Goal: Information Seeking & Learning: Compare options

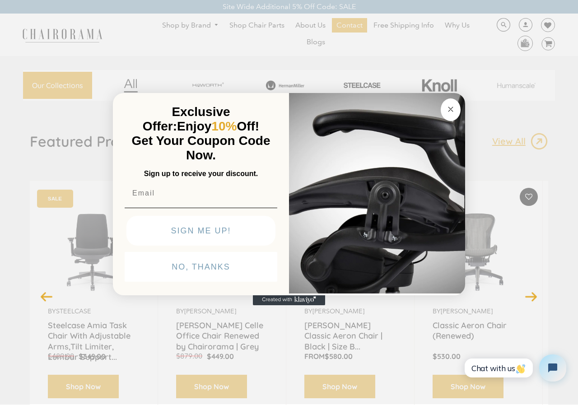
click at [457, 110] on button "Close dialog" at bounding box center [451, 109] width 20 height 23
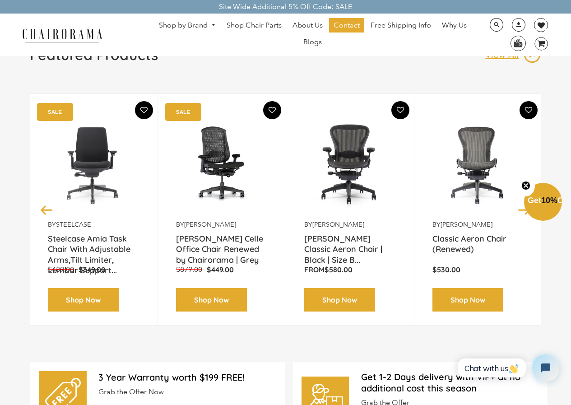
scroll to position [90, 0]
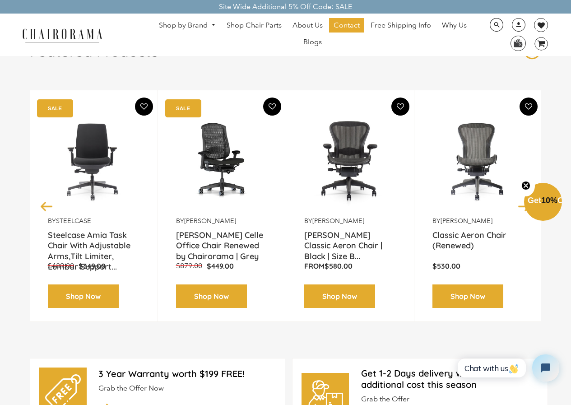
click at [203, 25] on link "Shop by Brand" at bounding box center [187, 26] width 66 height 14
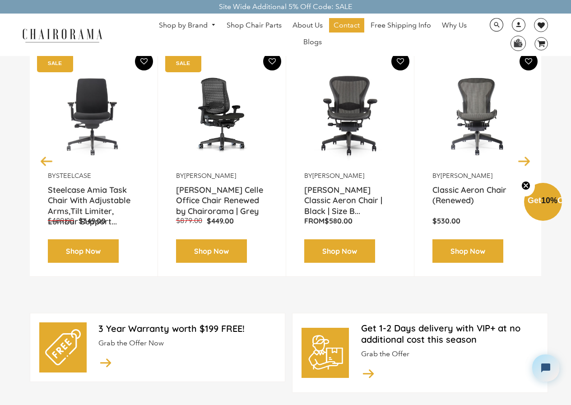
scroll to position [0, 0]
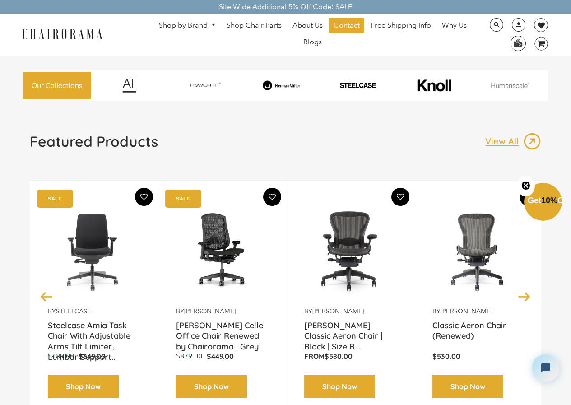
click at [204, 24] on link "Shop by Brand" at bounding box center [187, 26] width 66 height 14
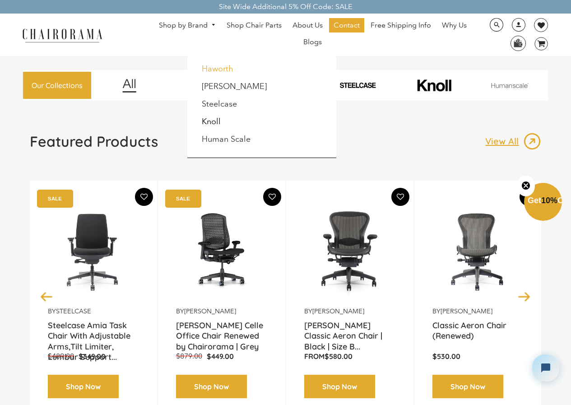
click at [202, 72] on link "Haworth" at bounding box center [218, 69] width 32 height 10
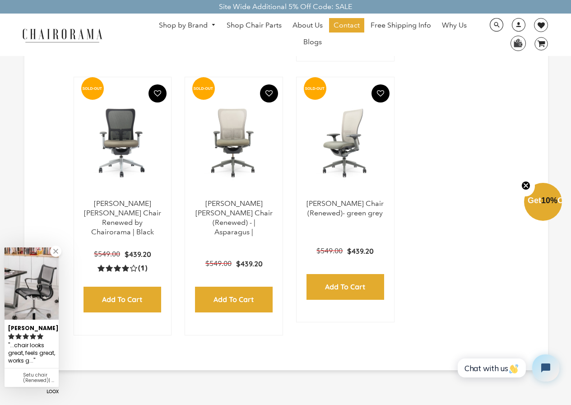
scroll to position [452, 0]
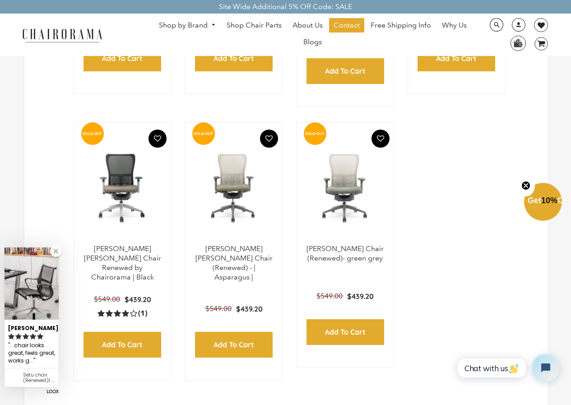
click at [217, 27] on link "Shop by Brand" at bounding box center [187, 26] width 66 height 14
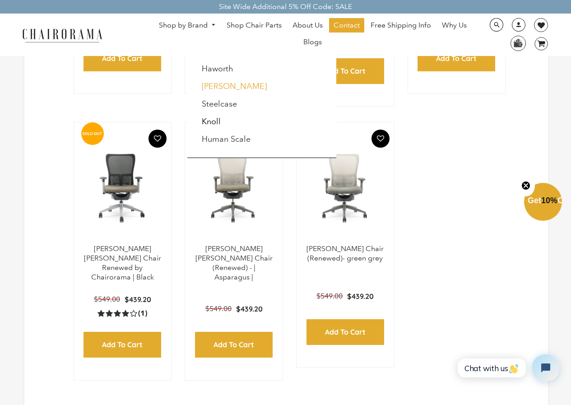
click at [213, 90] on link "[PERSON_NAME]" at bounding box center [234, 86] width 65 height 10
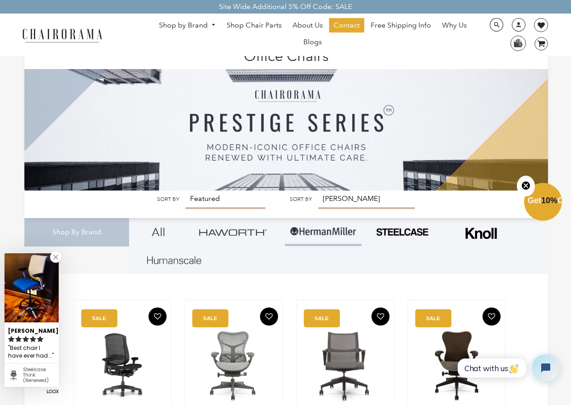
click at [211, 24] on span "DesktopNavigation" at bounding box center [212, 25] width 8 height 6
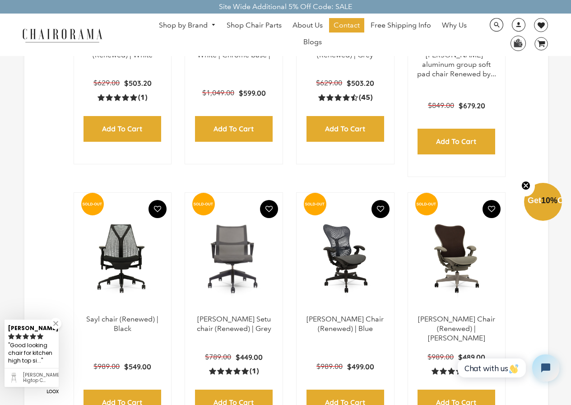
scroll to position [948, 0]
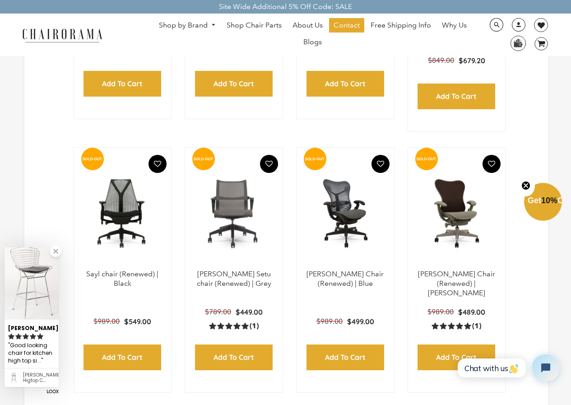
click at [205, 28] on link "Shop by Brand" at bounding box center [187, 26] width 66 height 14
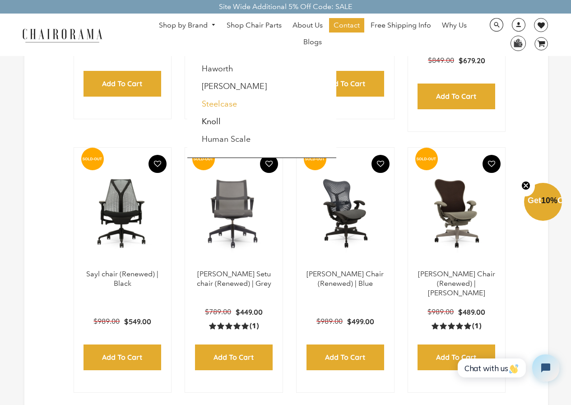
click at [209, 101] on link "Steelcase" at bounding box center [219, 104] width 35 height 10
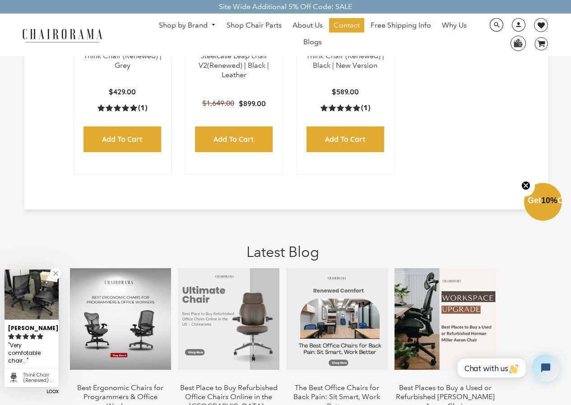
scroll to position [630, 0]
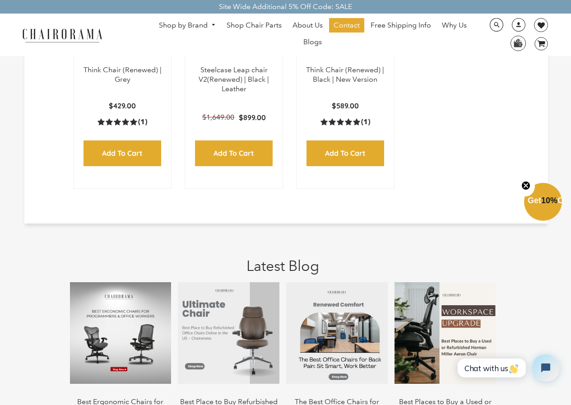
click at [210, 25] on span "DesktopNavigation" at bounding box center [212, 25] width 8 height 6
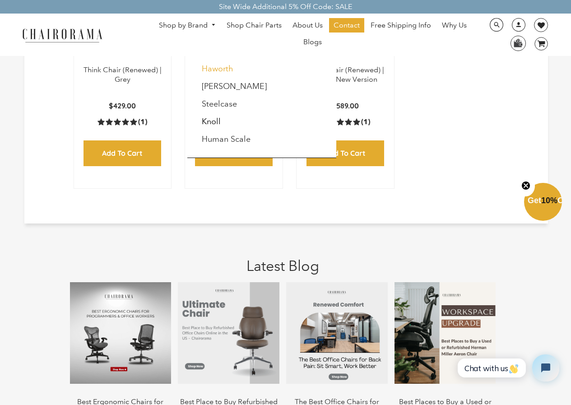
click at [218, 66] on link "Haworth" at bounding box center [218, 69] width 32 height 10
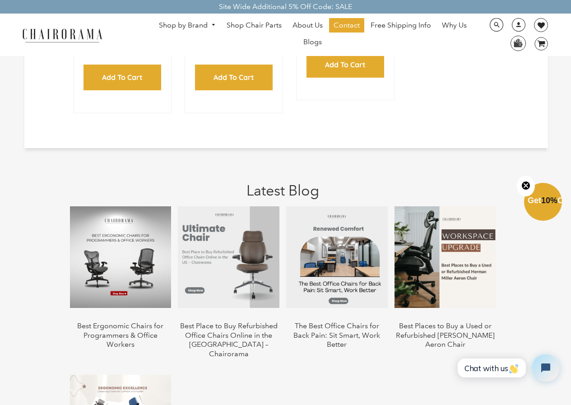
scroll to position [722, 0]
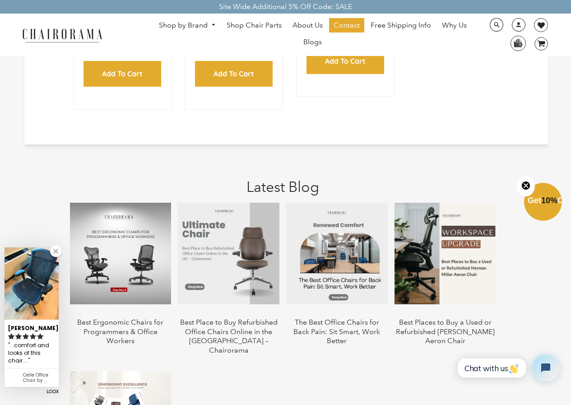
click at [156, 234] on img at bounding box center [121, 254] width 102 height 102
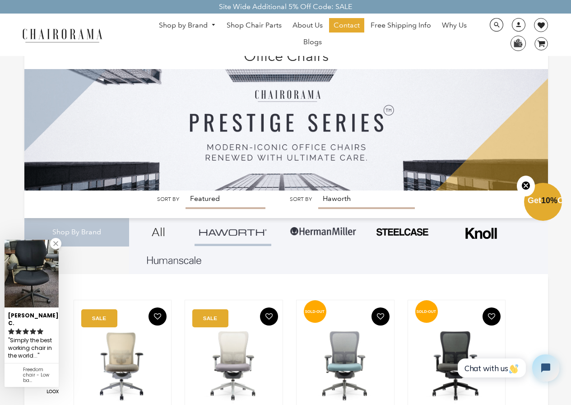
click at [214, 28] on link "Shop by Brand" at bounding box center [187, 26] width 66 height 14
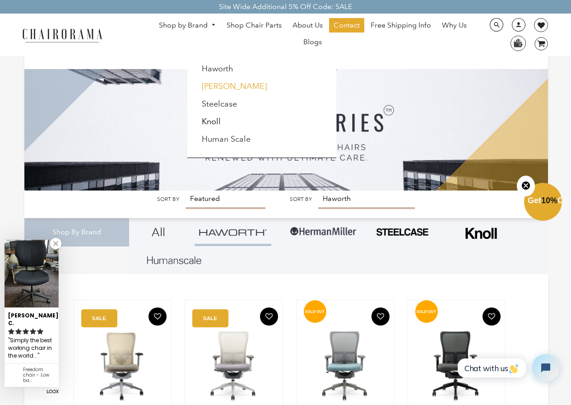
click at [210, 83] on link "[PERSON_NAME]" at bounding box center [234, 86] width 65 height 10
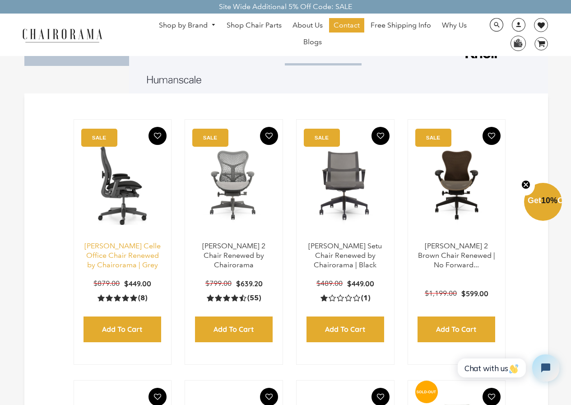
click at [128, 256] on link "[PERSON_NAME] Celle Office Chair Renewed by Chairorama | Grey" at bounding box center [122, 256] width 76 height 28
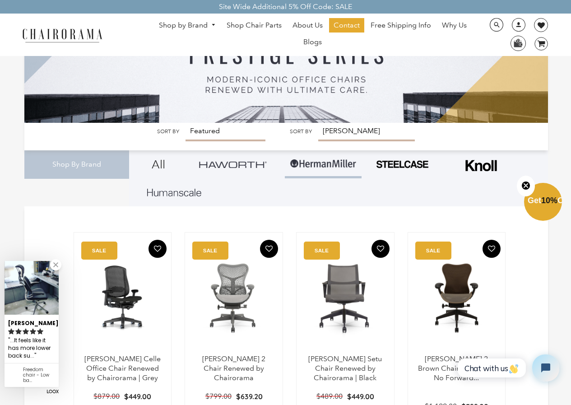
scroll to position [18, 0]
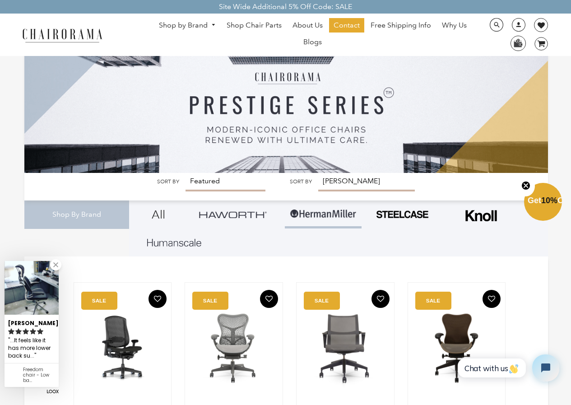
click at [181, 20] on link "Shop by Brand" at bounding box center [187, 26] width 66 height 14
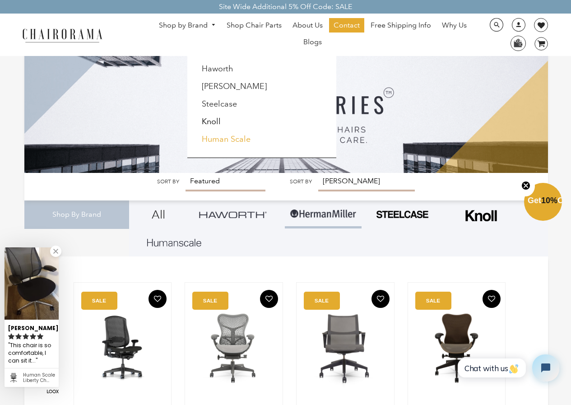
click at [225, 138] on link "Human Scale" at bounding box center [226, 139] width 49 height 10
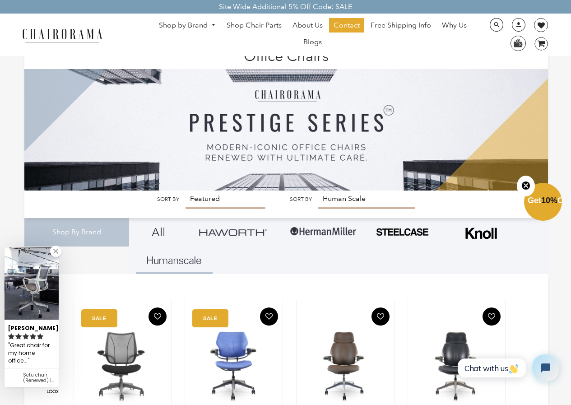
click at [216, 22] on link "Shop by Brand" at bounding box center [187, 26] width 66 height 14
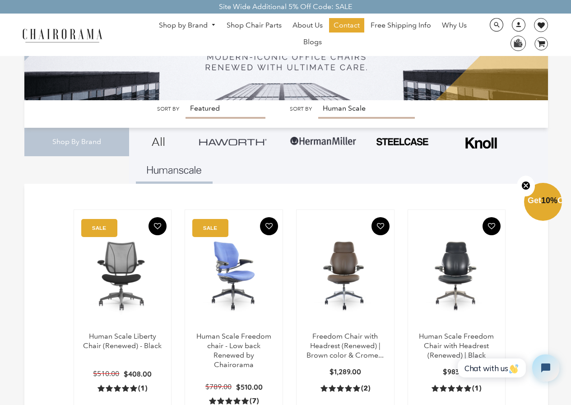
scroll to position [135, 0]
